Goal: Information Seeking & Learning: Learn about a topic

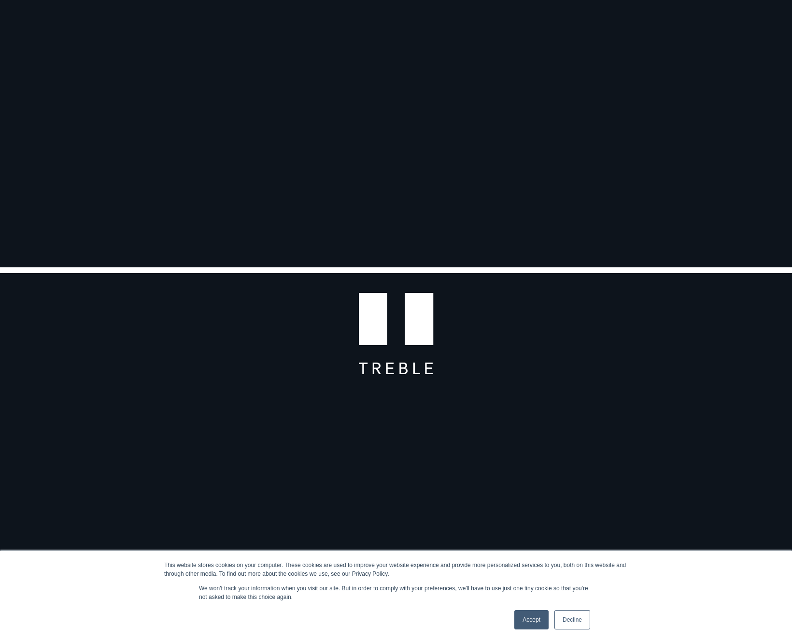
click at [575, 609] on div "Accept Decline" at bounding box center [553, 619] width 82 height 25
click at [575, 610] on link "Decline" at bounding box center [573, 619] width 36 height 19
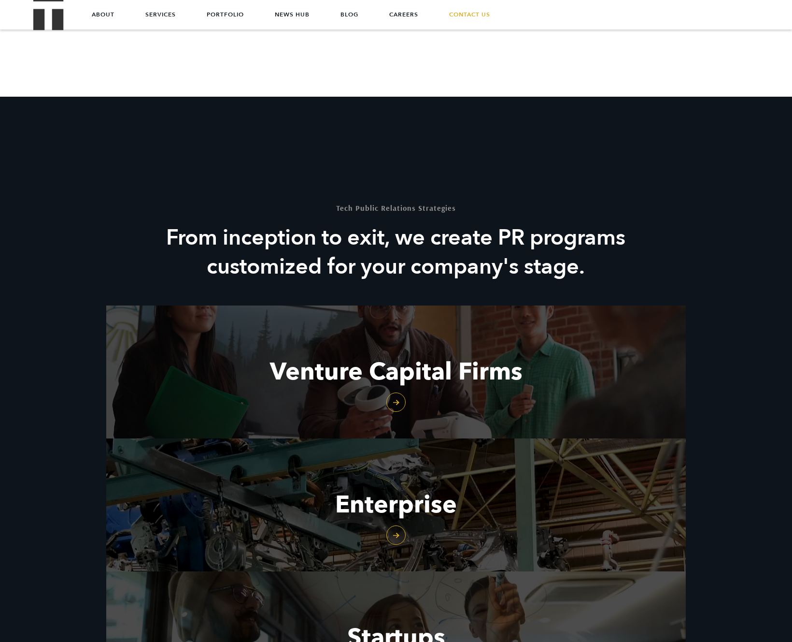
scroll to position [1109, 0]
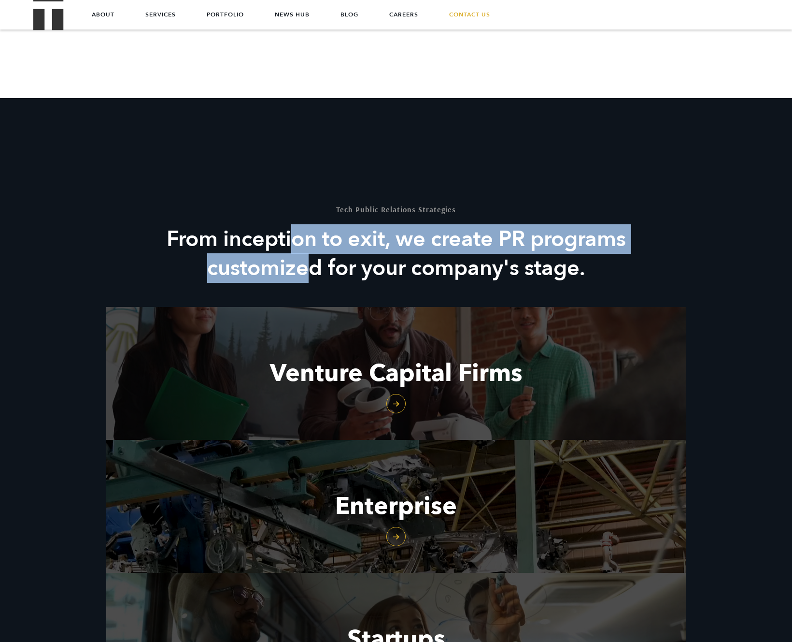
drag, startPoint x: 293, startPoint y: 242, endPoint x: 307, endPoint y: 264, distance: 26.0
click at [307, 264] on h2 "From inception to exit, we create PR programs customized for your company's sta…" at bounding box center [396, 254] width 465 height 58
drag, startPoint x: 307, startPoint y: 264, endPoint x: 281, endPoint y: 245, distance: 31.9
click at [281, 245] on h2 "From inception to exit, we create PR programs customized for your company's sta…" at bounding box center [396, 254] width 465 height 58
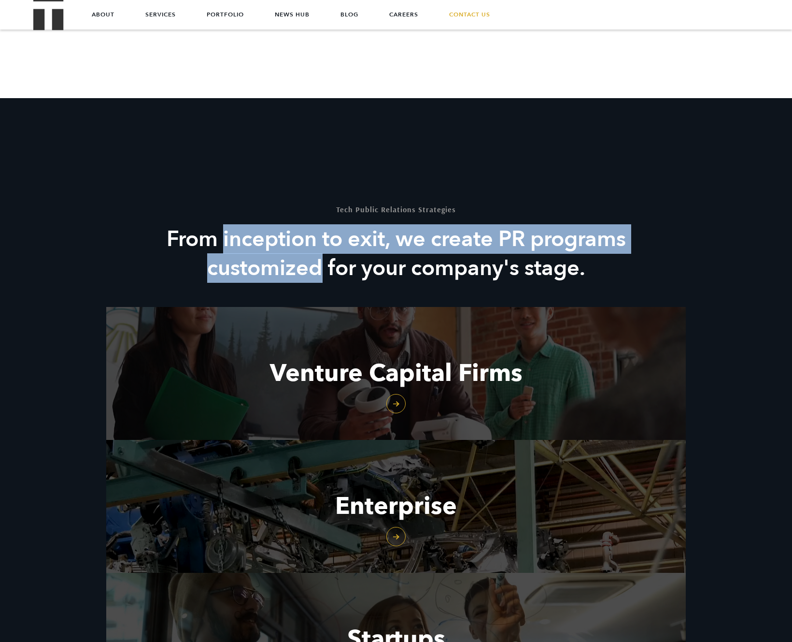
click at [281, 245] on h2 "From inception to exit, we create PR programs customized for your company's sta…" at bounding box center [396, 254] width 465 height 58
drag, startPoint x: 281, startPoint y: 245, endPoint x: 281, endPoint y: 273, distance: 28.0
click at [281, 273] on h2 "From inception to exit, we create PR programs customized for your company's sta…" at bounding box center [396, 254] width 465 height 58
drag, startPoint x: 281, startPoint y: 273, endPoint x: 276, endPoint y: 245, distance: 28.9
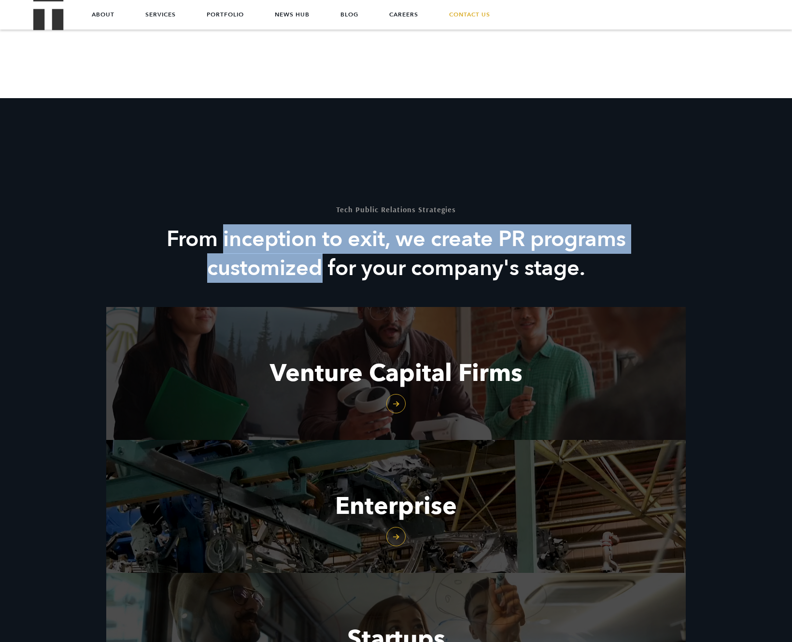
click at [276, 245] on h2 "From inception to exit, we create PR programs customized for your company's sta…" at bounding box center [396, 254] width 465 height 58
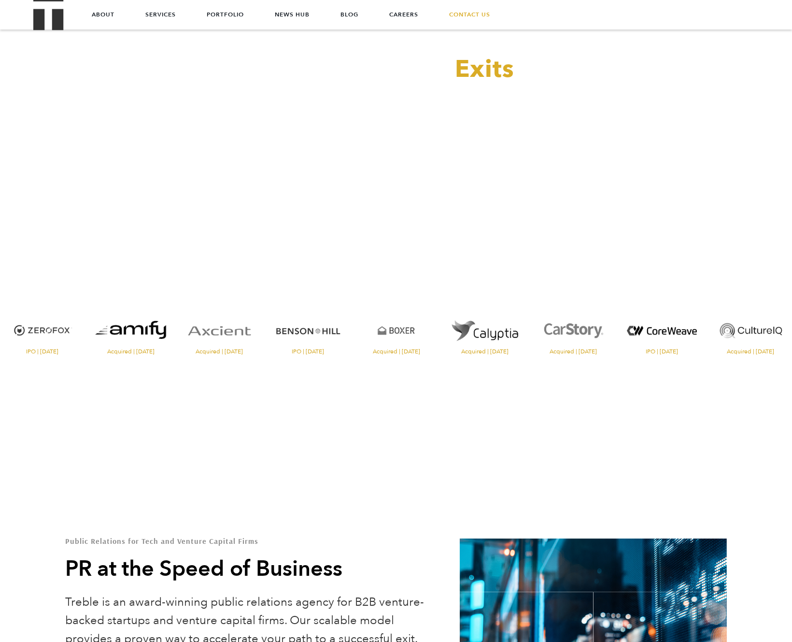
scroll to position [0, 0]
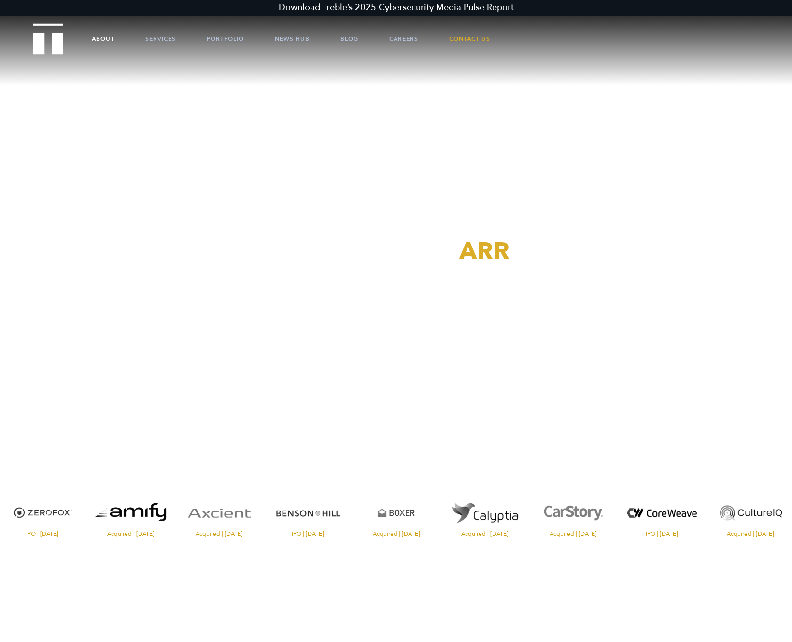
click at [110, 40] on link "About" at bounding box center [103, 38] width 23 height 29
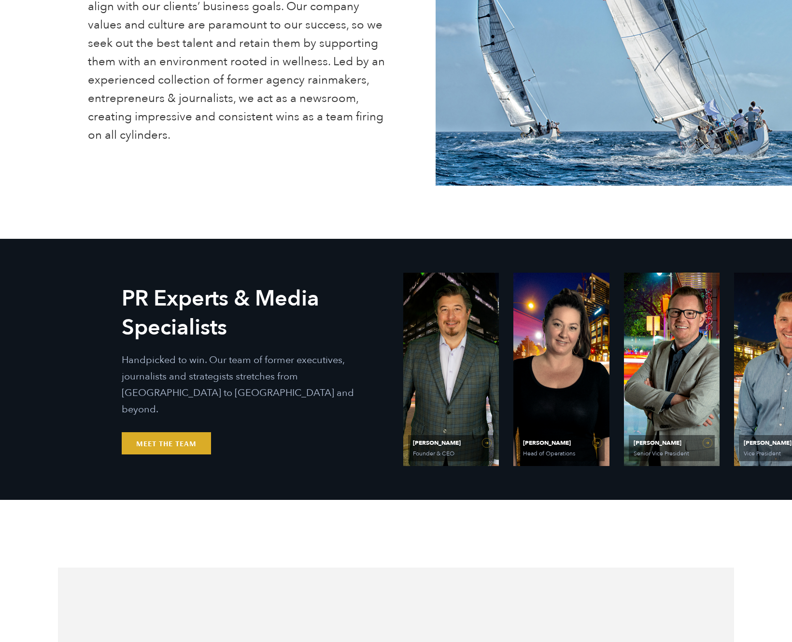
scroll to position [377, 0]
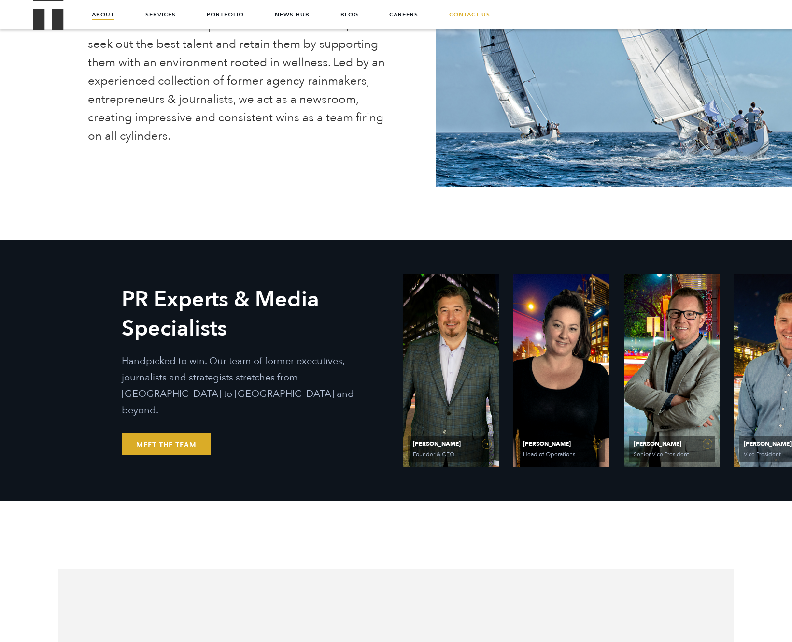
click at [764, 372] on link "Will Kruisbrink Vice President" at bounding box center [782, 369] width 96 height 193
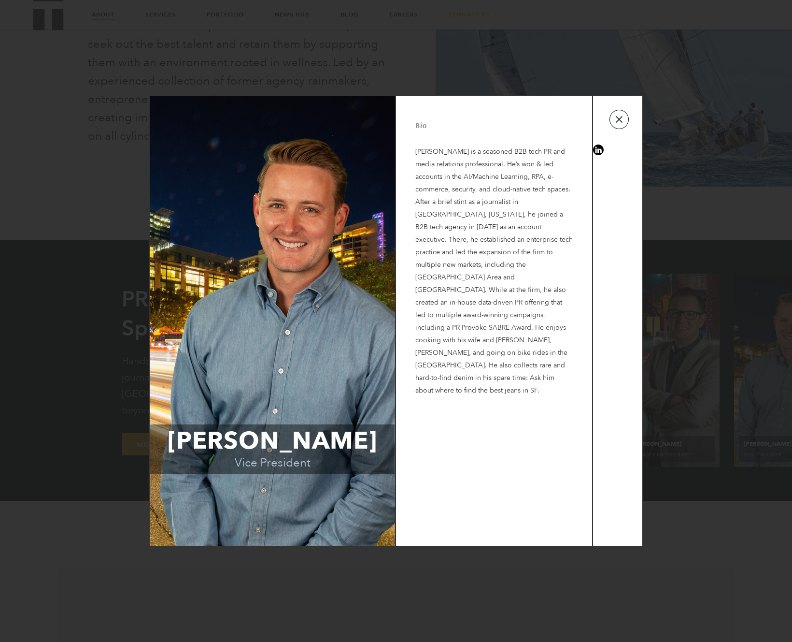
click at [623, 116] on button "button" at bounding box center [619, 119] width 19 height 19
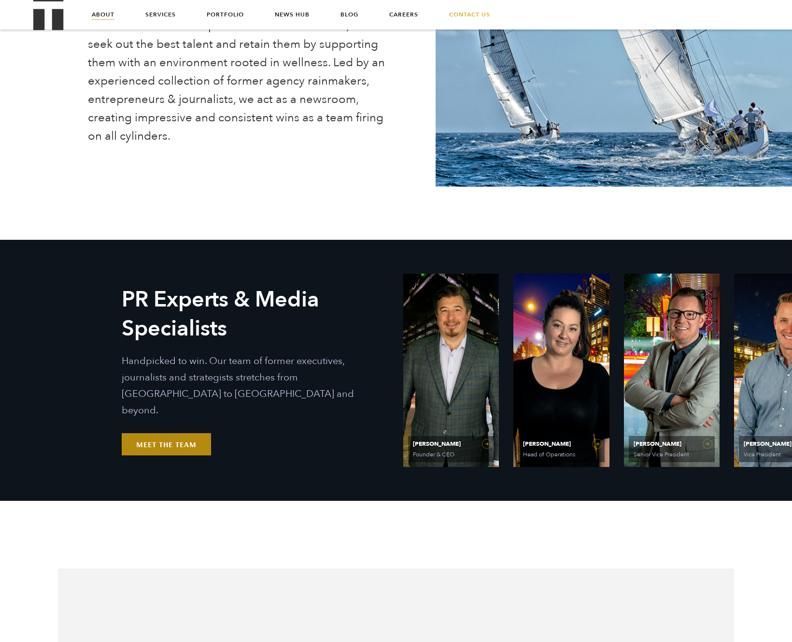
click at [171, 441] on link "Meet the Team" at bounding box center [166, 444] width 89 height 22
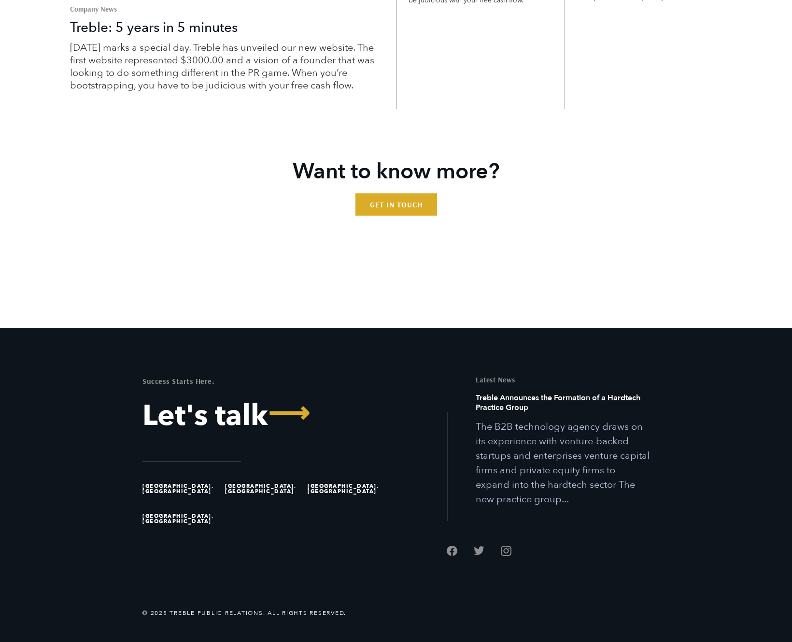
scroll to position [3228, 0]
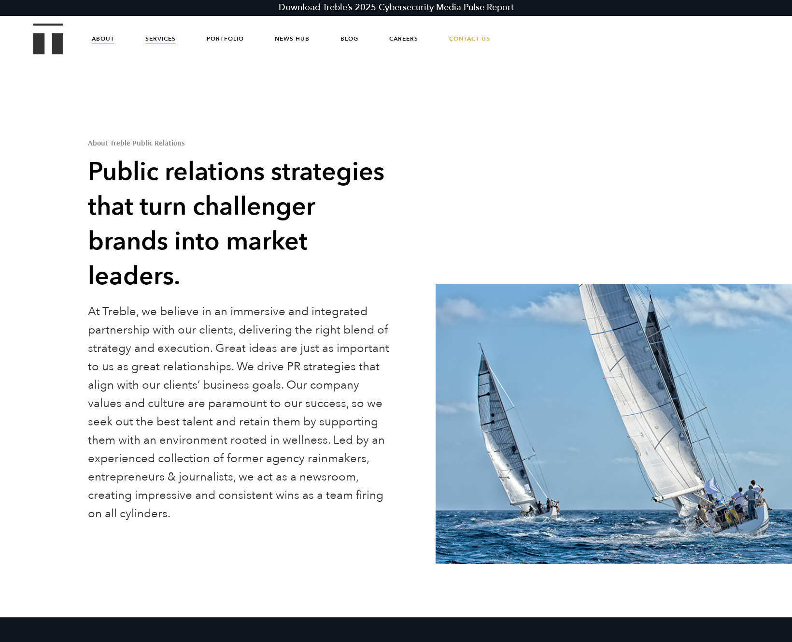
click at [162, 38] on link "Services" at bounding box center [160, 38] width 30 height 29
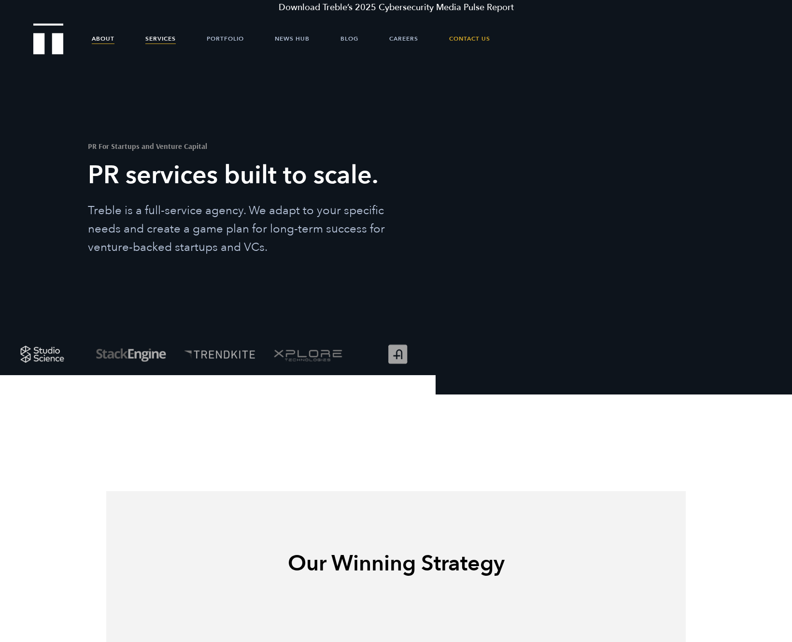
click at [98, 47] on link "About" at bounding box center [103, 38] width 23 height 29
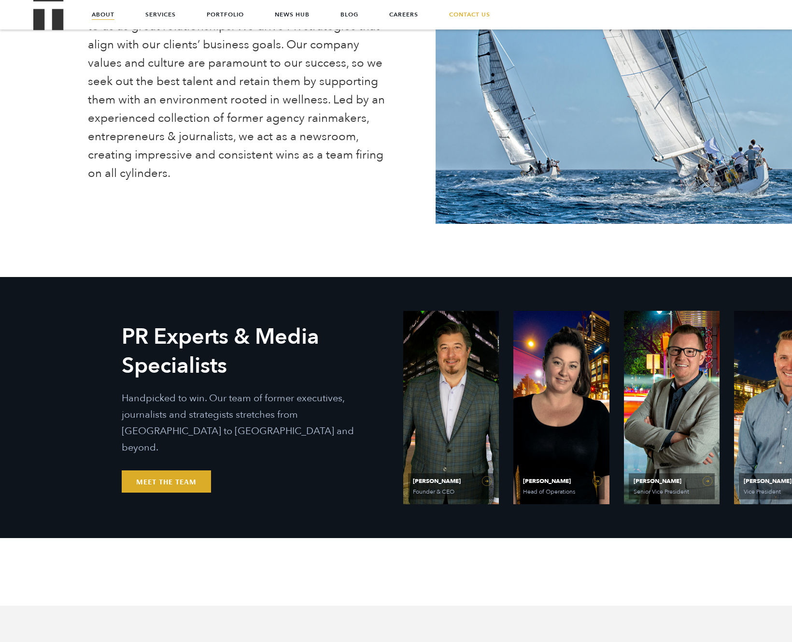
scroll to position [312, 0]
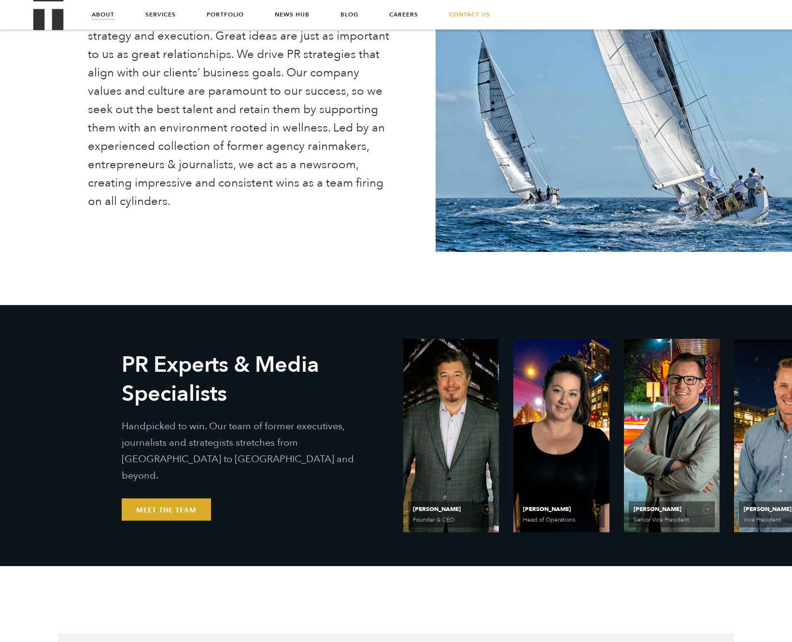
click at [780, 513] on span "[PERSON_NAME] Vice President" at bounding box center [782, 514] width 86 height 26
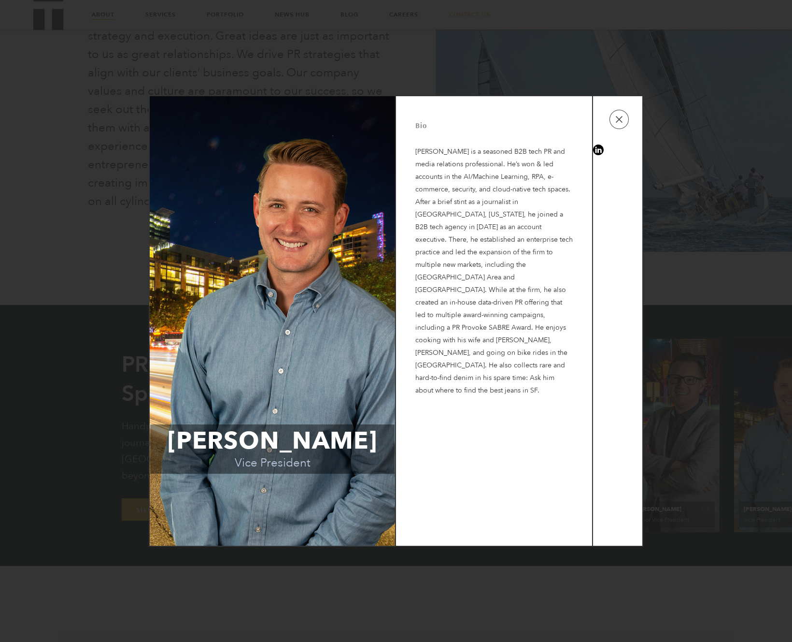
click at [449, 149] on p "[PERSON_NAME] is a seasoned B2B tech PR and media relations professional. He’s …" at bounding box center [493, 264] width 157 height 266
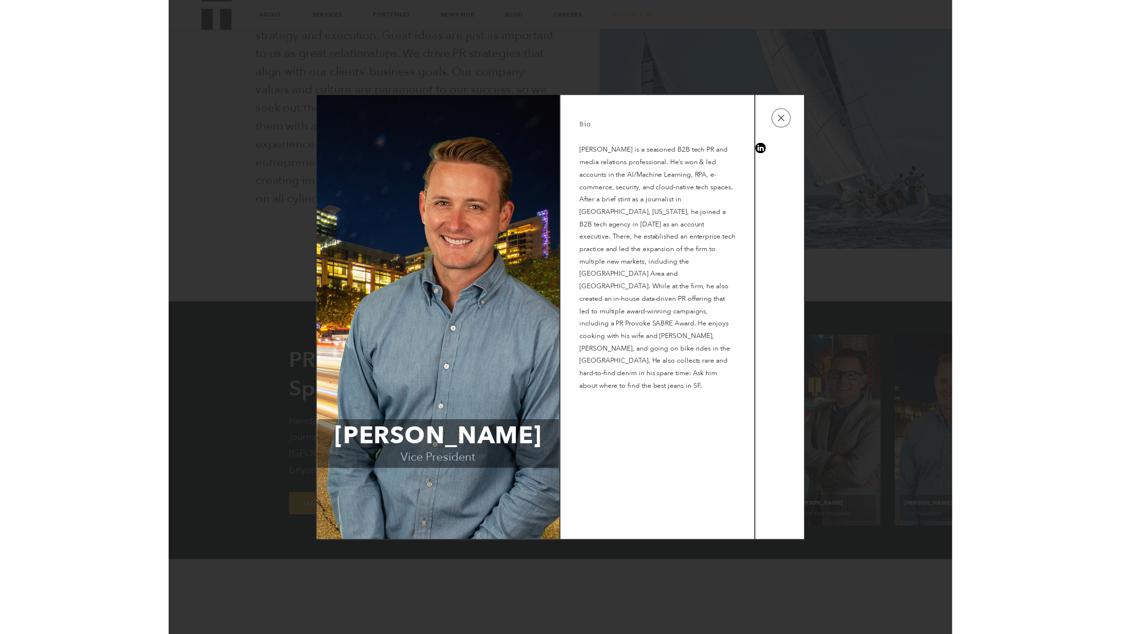
scroll to position [277, 0]
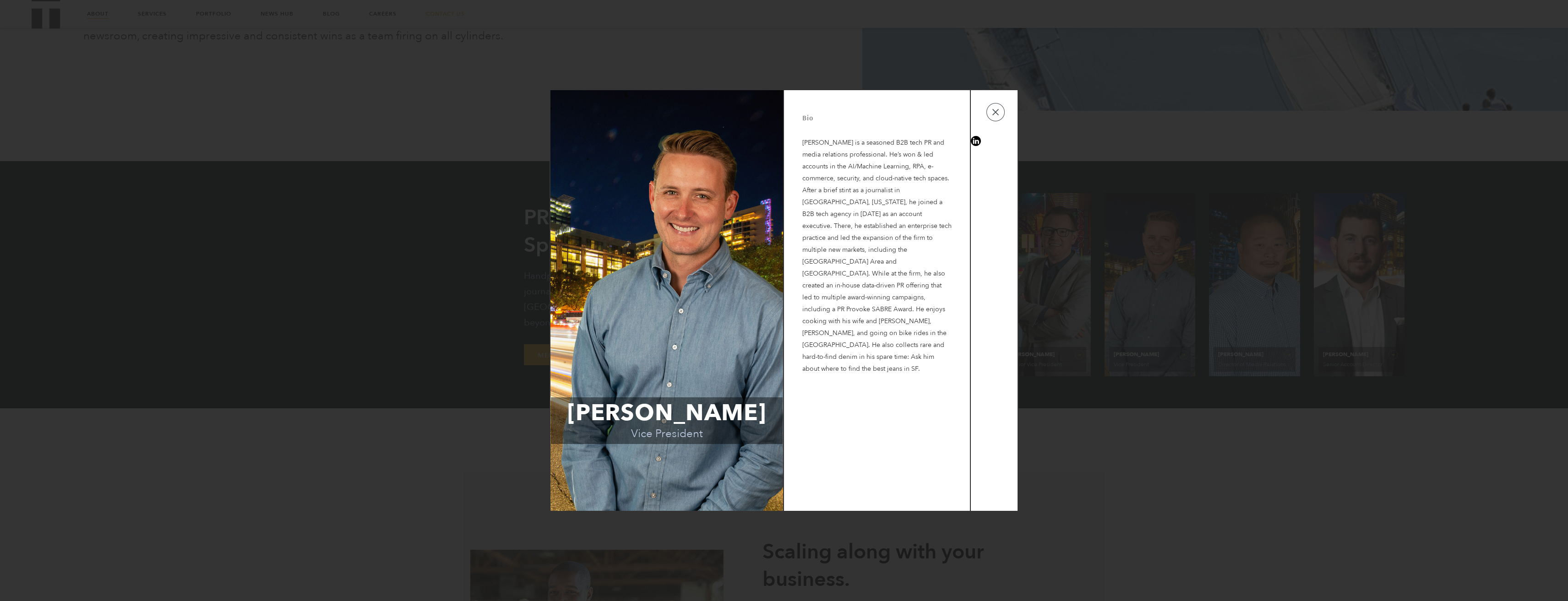
click at [3, 257] on div "[PERSON_NAME] Vice President Bio [PERSON_NAME] is a seasoned B2B tech PR and me…" at bounding box center [784, 300] width 1568 height 601
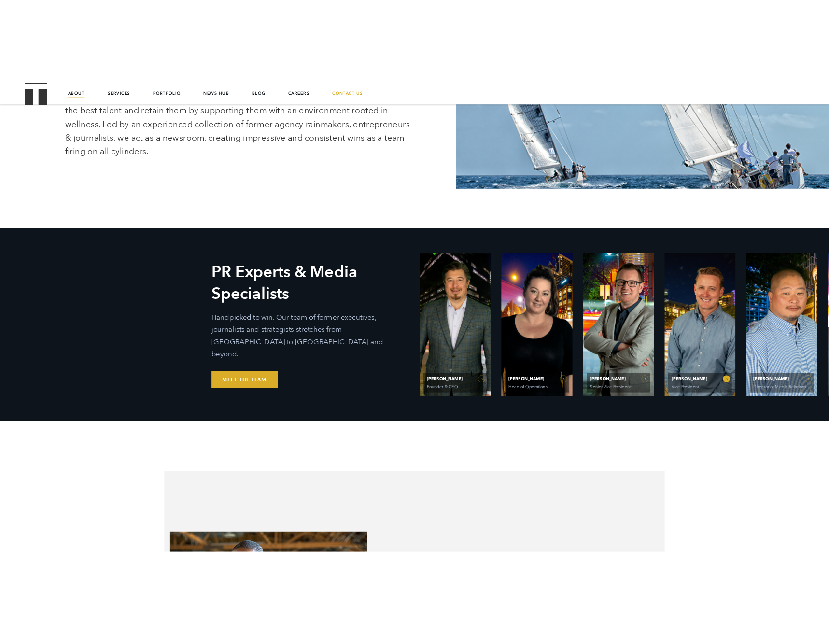
scroll to position [312, 0]
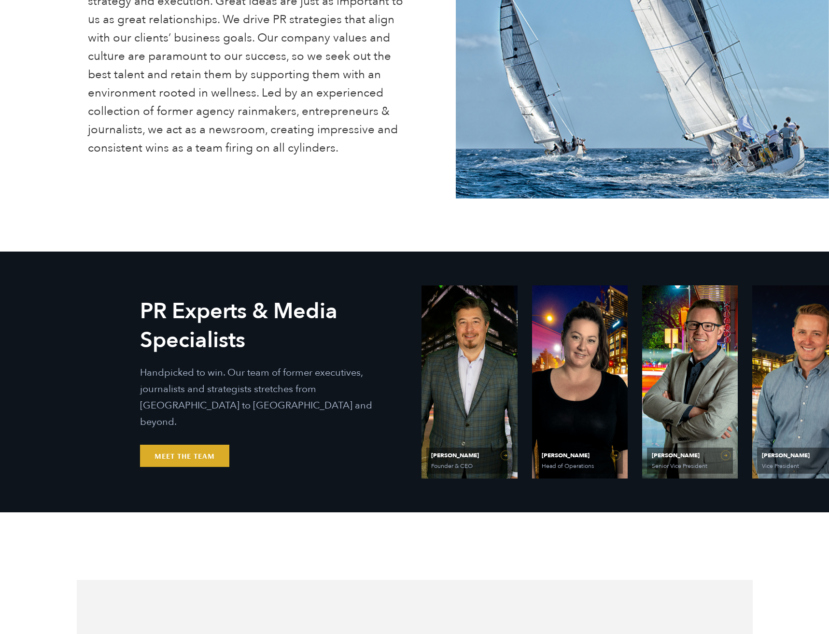
click at [792, 384] on link "[PERSON_NAME] Vice President" at bounding box center [801, 382] width 96 height 193
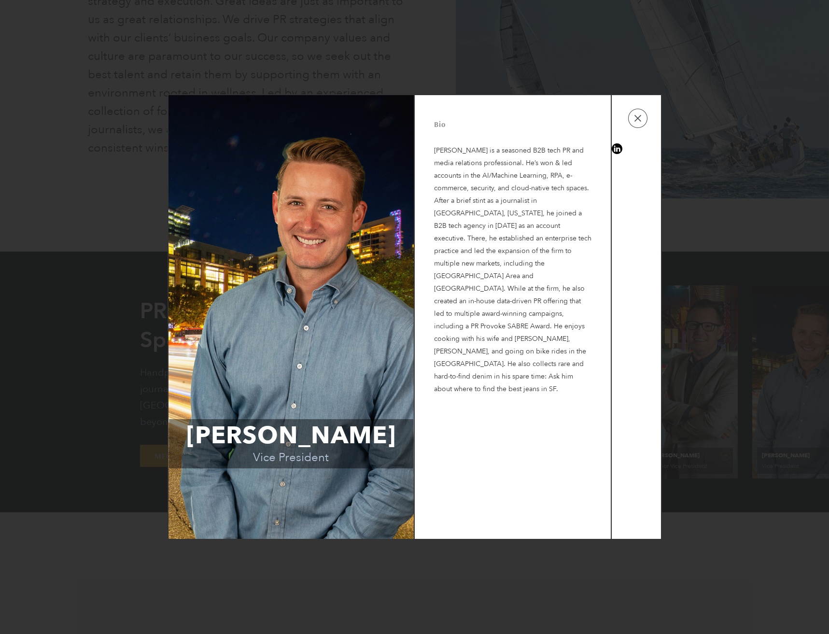
click at [155, 16] on div "[PERSON_NAME] Vice President Bio [PERSON_NAME] is a seasoned B2B tech PR and me…" at bounding box center [414, 317] width 829 height 634
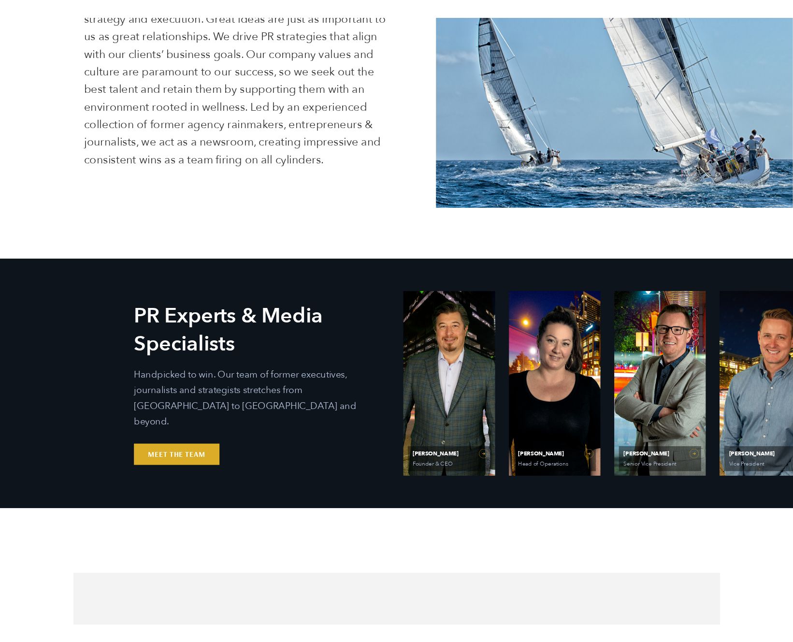
scroll to position [347, 0]
